Goal: Task Accomplishment & Management: Manage account settings

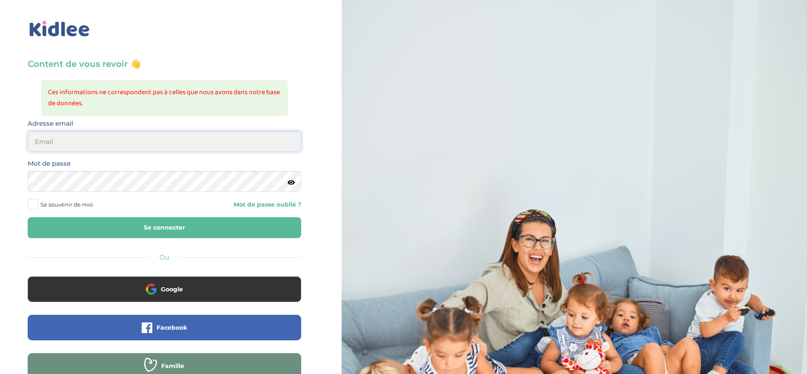
type input "ferial@kidlee.fr"
click at [172, 227] on button "Se connecter" at bounding box center [165, 227] width 274 height 21
type input "ferial@kidlee.fr"
click at [293, 179] on icon at bounding box center [291, 182] width 7 height 6
click at [32, 209] on label "Se souvenir de moi" at bounding box center [64, 204] width 72 height 13
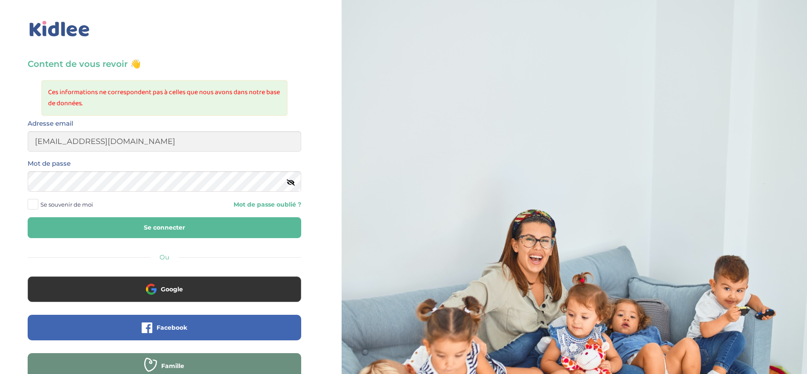
click at [0, 0] on input "Se souvenir de moi" at bounding box center [0, 0] width 0 height 0
click at [91, 239] on div "Content de vous revoir 👋 Ces informations ne correspondent pas à celles que nou…" at bounding box center [165, 249] width 274 height 382
click at [91, 223] on button "Se connecter" at bounding box center [165, 227] width 274 height 21
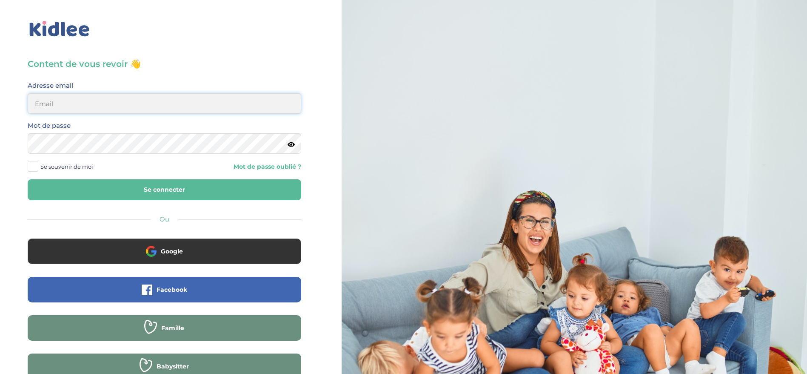
type input "[EMAIL_ADDRESS][DOMAIN_NAME]"
click at [145, 193] on button "Se connecter" at bounding box center [165, 189] width 274 height 21
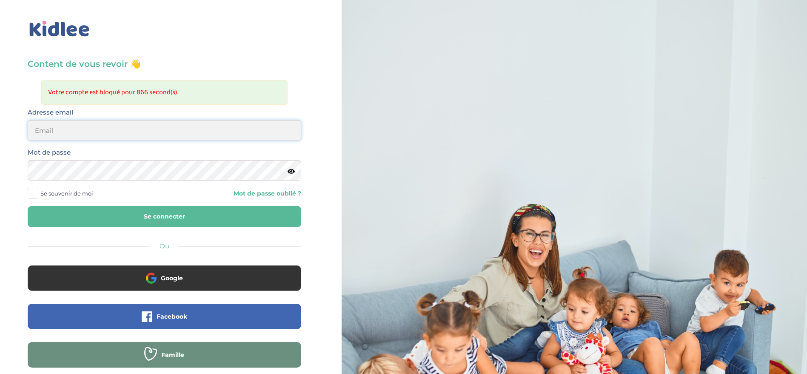
type input "[EMAIL_ADDRESS][DOMAIN_NAME]"
click at [252, 191] on link "Mot de passe oublié ?" at bounding box center [236, 193] width 130 height 8
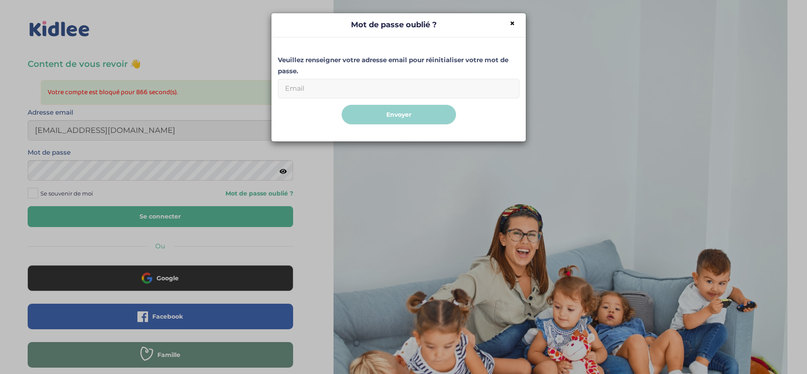
click at [374, 80] on input "Email" at bounding box center [399, 89] width 242 height 20
type input "[EMAIL_ADDRESS][DOMAIN_NAME]"
click at [418, 113] on button "Envoyer" at bounding box center [399, 115] width 114 height 20
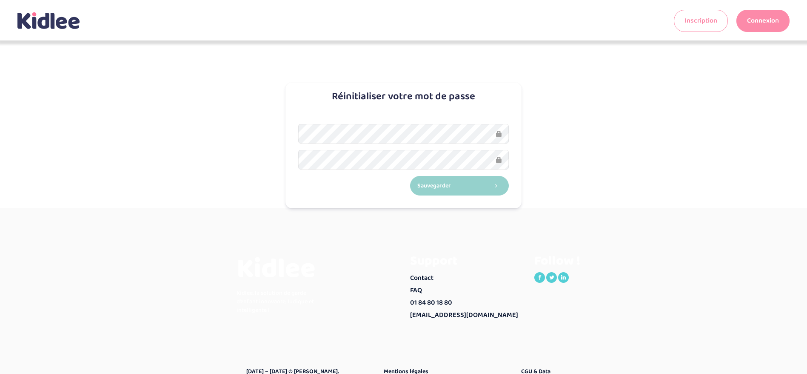
click at [402, 122] on div "Sauvegarder" at bounding box center [403, 159] width 236 height 97
click at [473, 185] on button "Sauvegarder" at bounding box center [459, 186] width 99 height 20
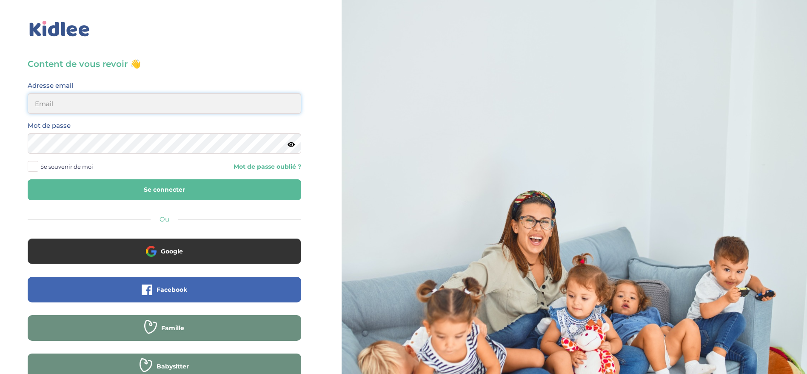
type input "[EMAIL_ADDRESS][DOMAIN_NAME]"
click at [294, 143] on icon at bounding box center [291, 144] width 7 height 6
click at [62, 168] on span "Se souvenir de moi" at bounding box center [66, 166] width 53 height 11
click at [0, 0] on input "Se souvenir de moi" at bounding box center [0, 0] width 0 height 0
click at [91, 182] on button "Se connecter" at bounding box center [165, 189] width 274 height 21
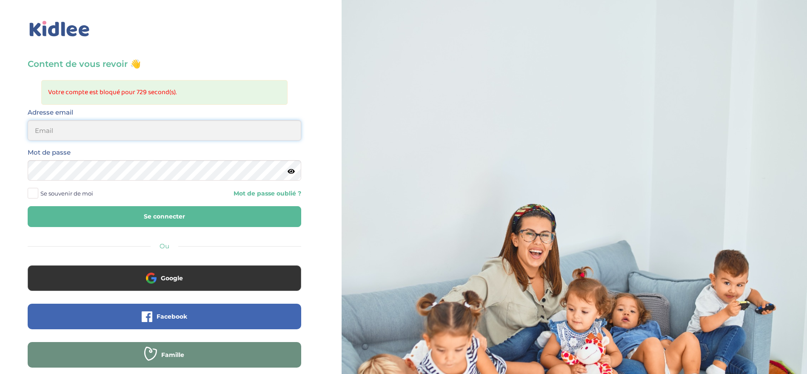
type input "[EMAIL_ADDRESS][DOMAIN_NAME]"
click at [291, 169] on icon at bounding box center [291, 171] width 7 height 6
click at [287, 171] on icon at bounding box center [291, 171] width 8 height 6
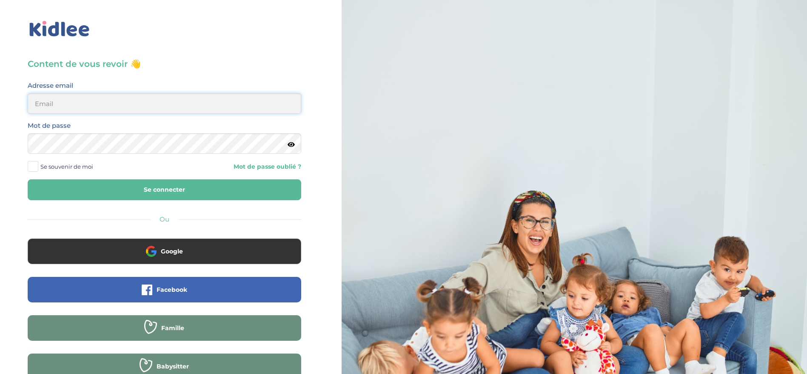
type input "[EMAIL_ADDRESS][DOMAIN_NAME]"
click at [288, 143] on icon at bounding box center [291, 144] width 7 height 6
click at [230, 71] on div "Content de vous revoir 👋 Avant de poursuivre veuillez vérifier que tous les cha…" at bounding box center [165, 230] width 274 height 345
click at [173, 188] on button "Se connecter" at bounding box center [165, 189] width 274 height 21
type input "[EMAIL_ADDRESS][DOMAIN_NAME]"
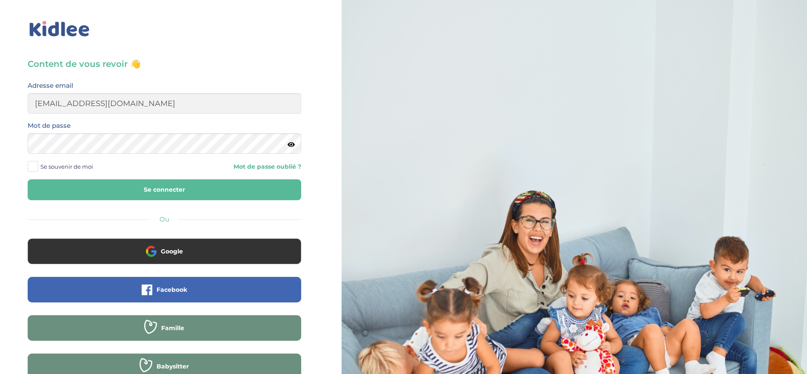
click at [290, 146] on icon at bounding box center [291, 144] width 7 height 6
click at [193, 197] on button "Se connecter" at bounding box center [165, 189] width 274 height 21
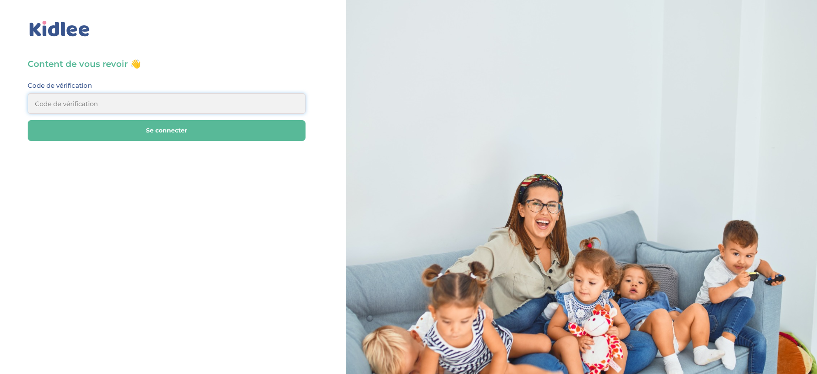
click at [189, 106] on input at bounding box center [167, 103] width 278 height 20
type input "0"
type input "532099"
click at [187, 132] on button "Se connecter" at bounding box center [167, 130] width 278 height 21
